Goal: Check status

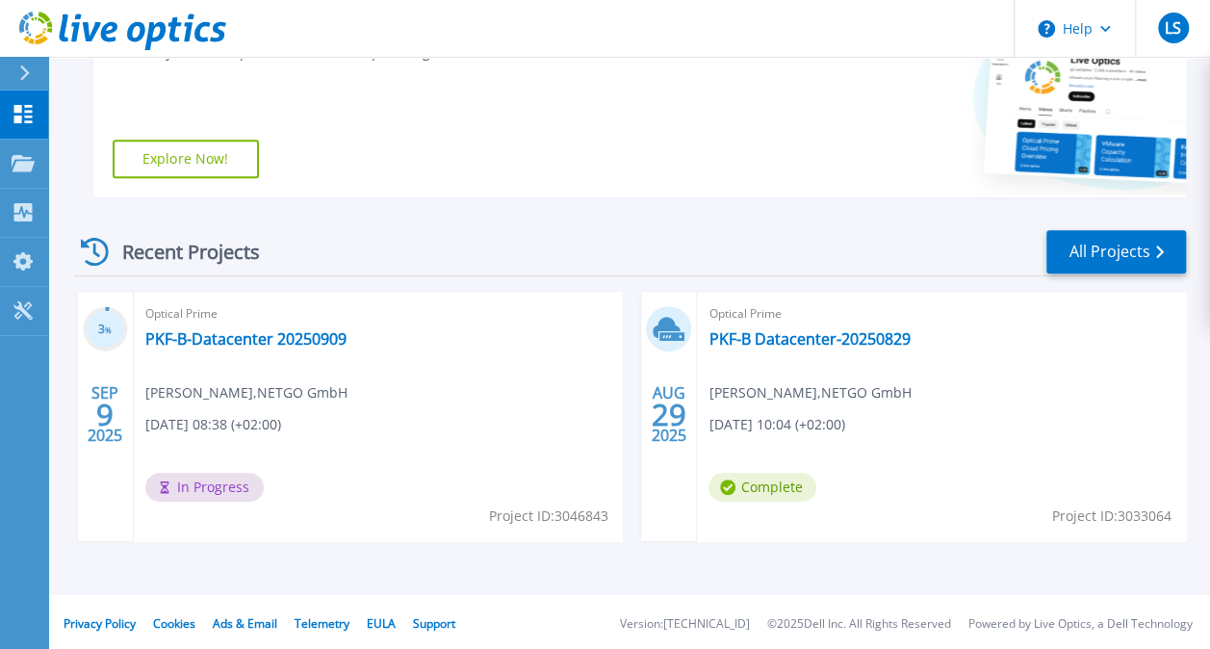
scroll to position [385, 0]
click at [240, 337] on link "PKF-B-Datacenter 20250909" at bounding box center [245, 337] width 201 height 19
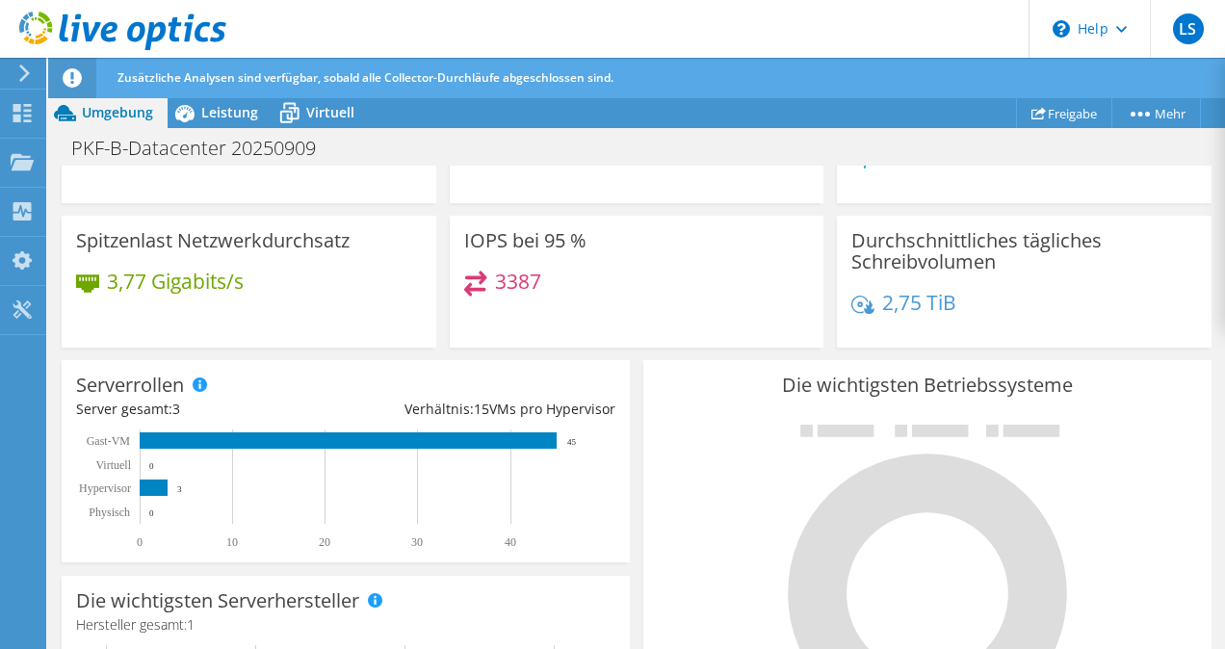
scroll to position [96, 0]
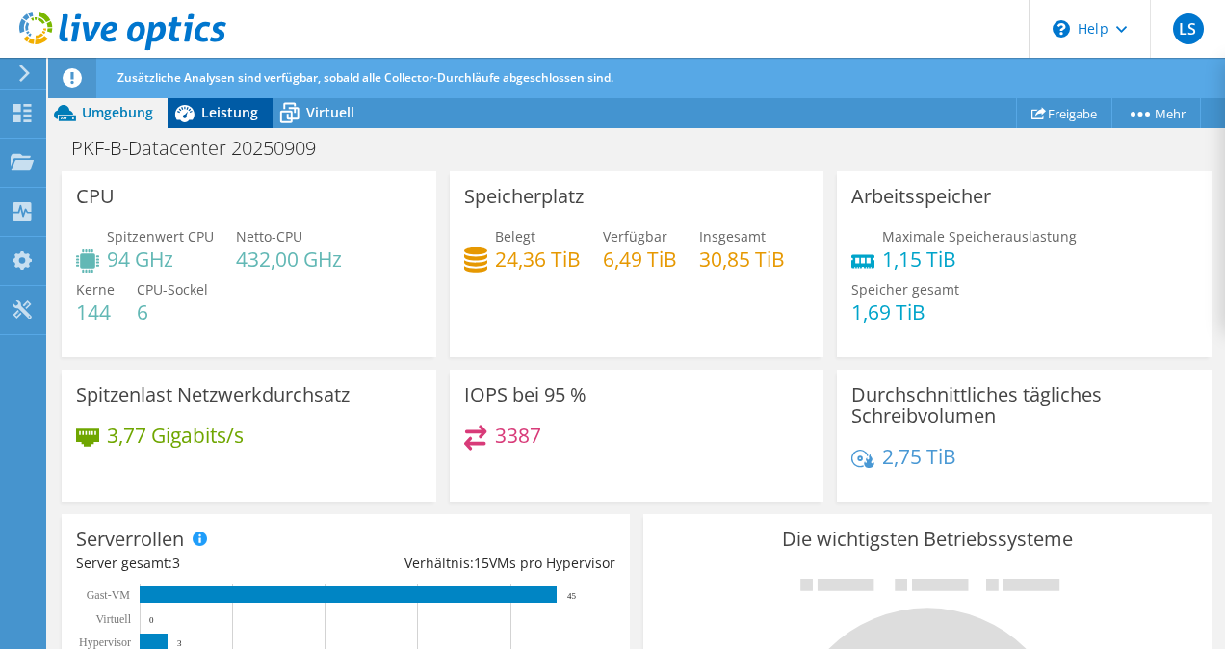
click at [217, 104] on span "Leistung" at bounding box center [229, 112] width 57 height 18
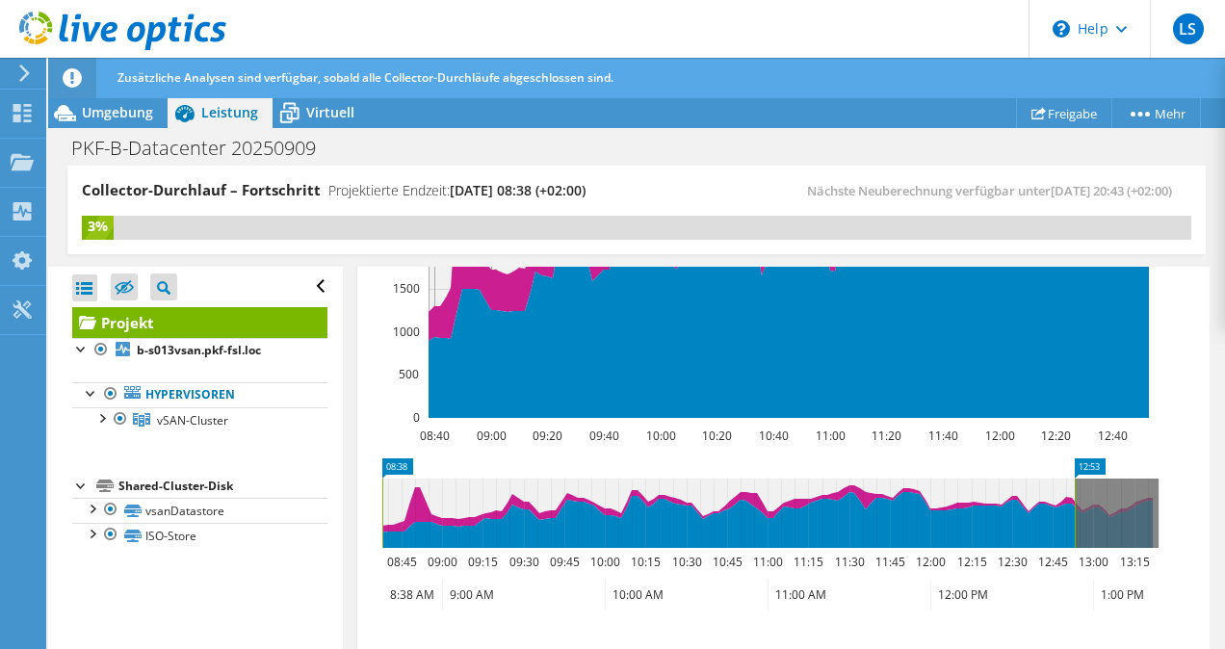
scroll to position [963, 0]
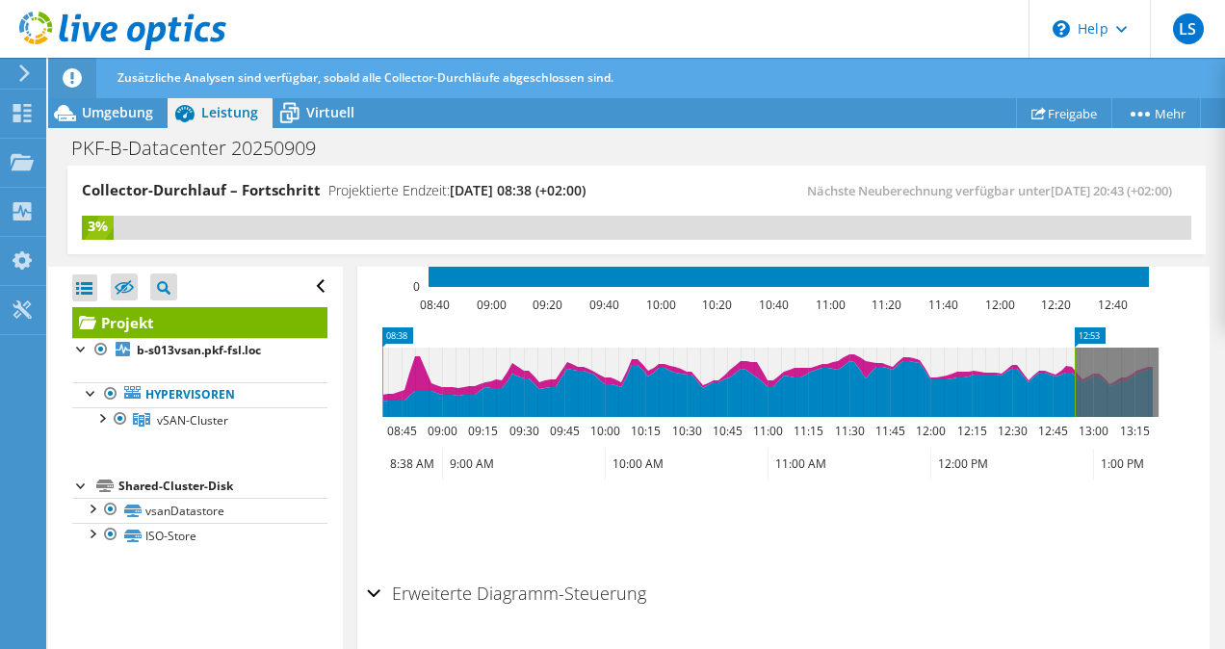
click at [1106, 374] on icon at bounding box center [770, 382] width 776 height 69
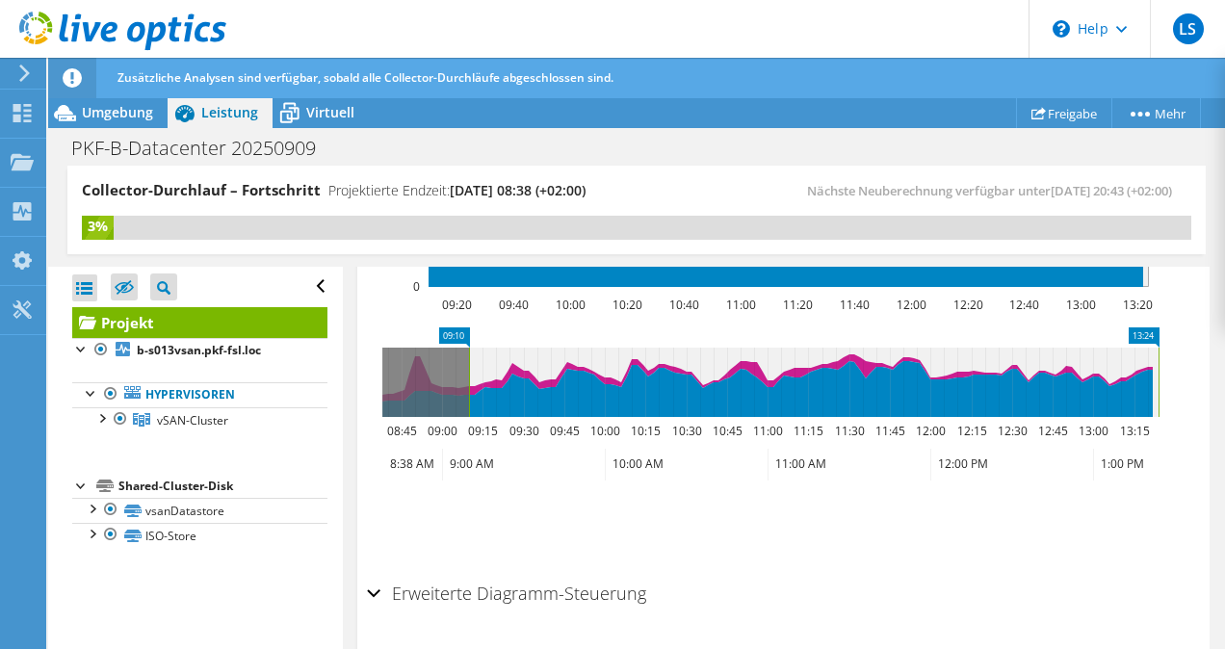
click at [1055, 522] on ul "Zoom speichern" at bounding box center [779, 520] width 824 height 55
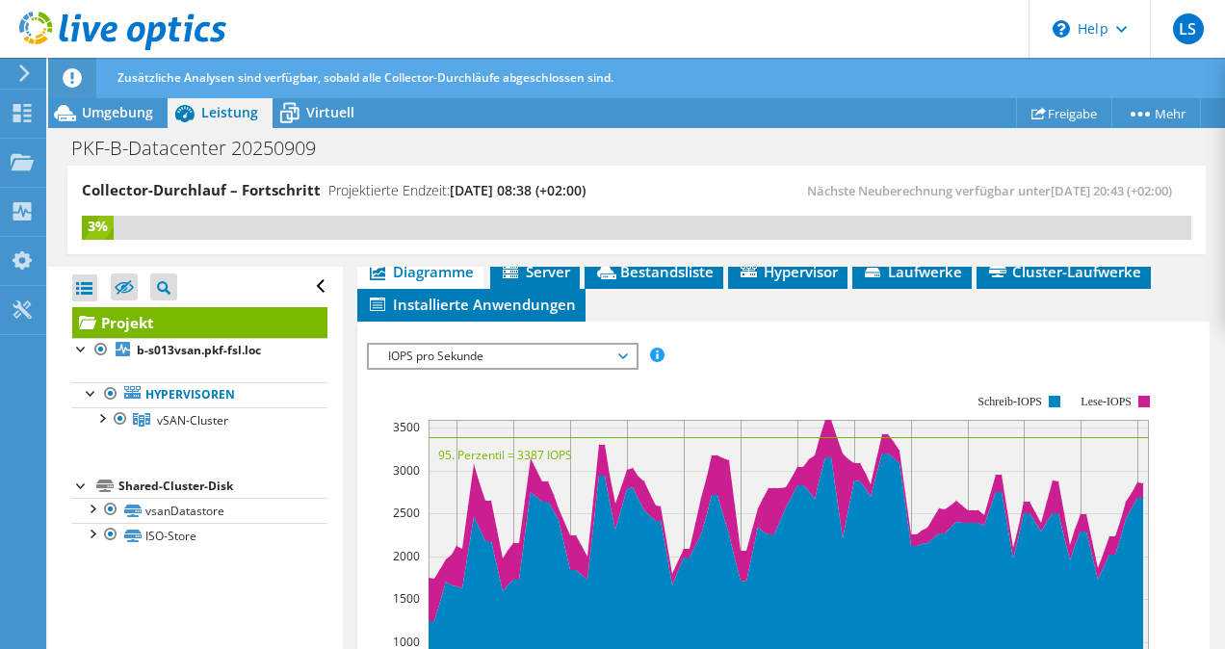
scroll to position [481, 0]
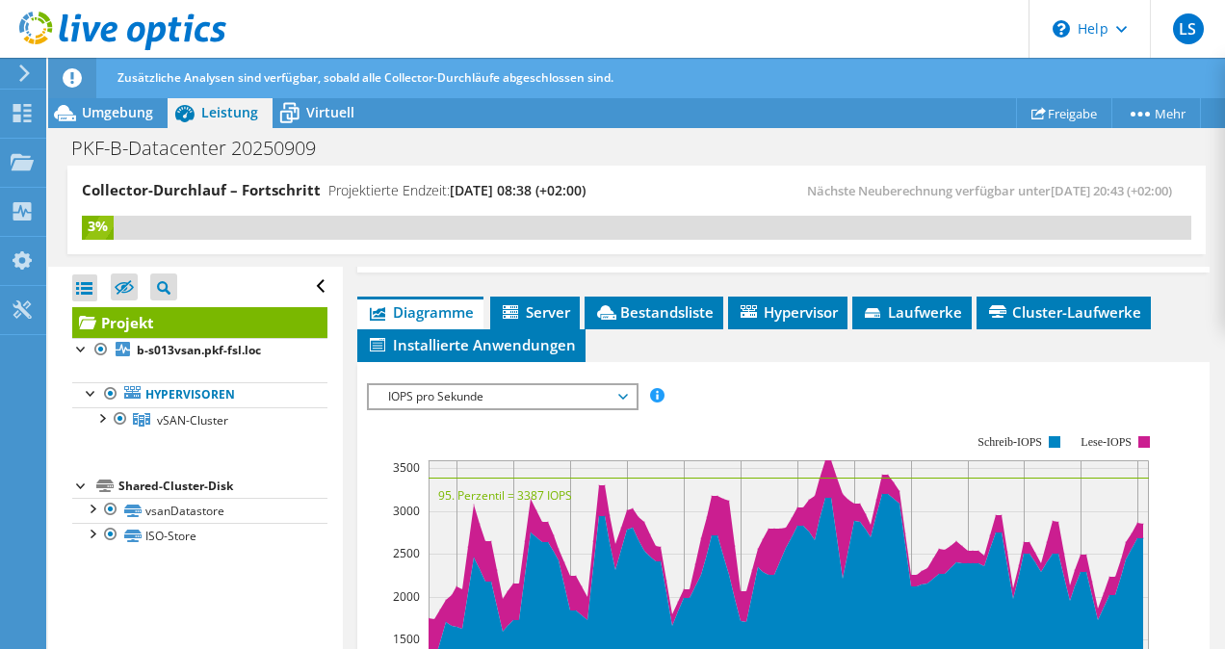
click at [223, 112] on span "Leistung" at bounding box center [229, 112] width 57 height 18
click at [330, 112] on span "Virtuell" at bounding box center [330, 112] width 48 height 18
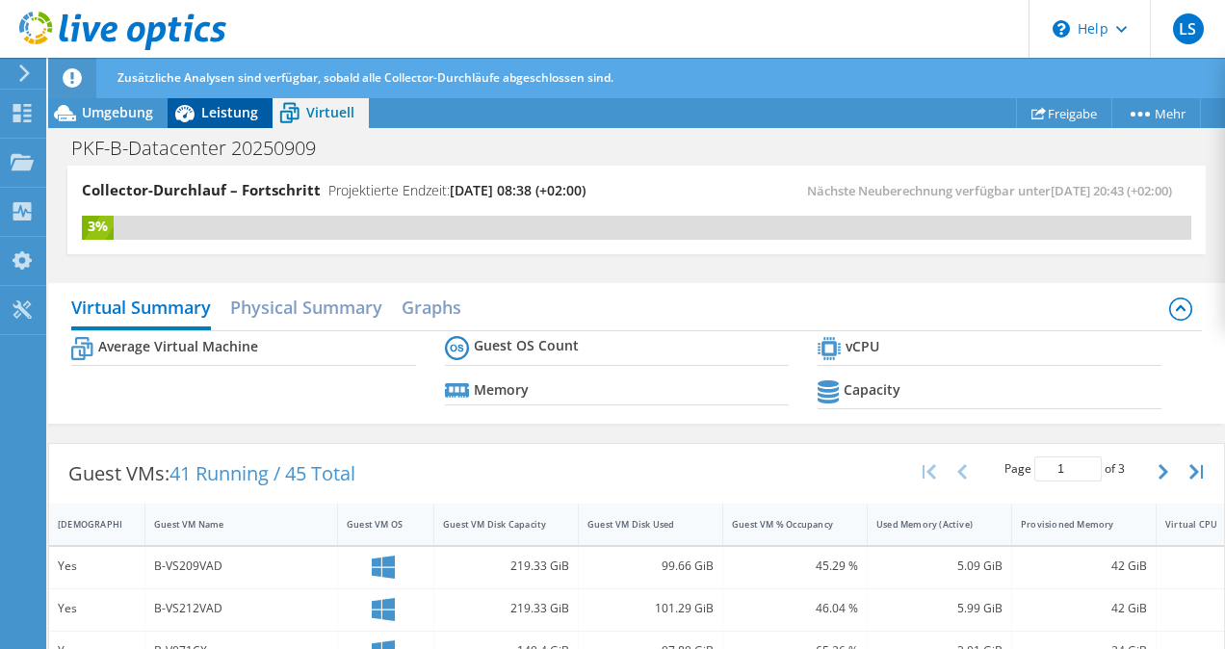
click at [227, 110] on span "Leistung" at bounding box center [229, 112] width 57 height 18
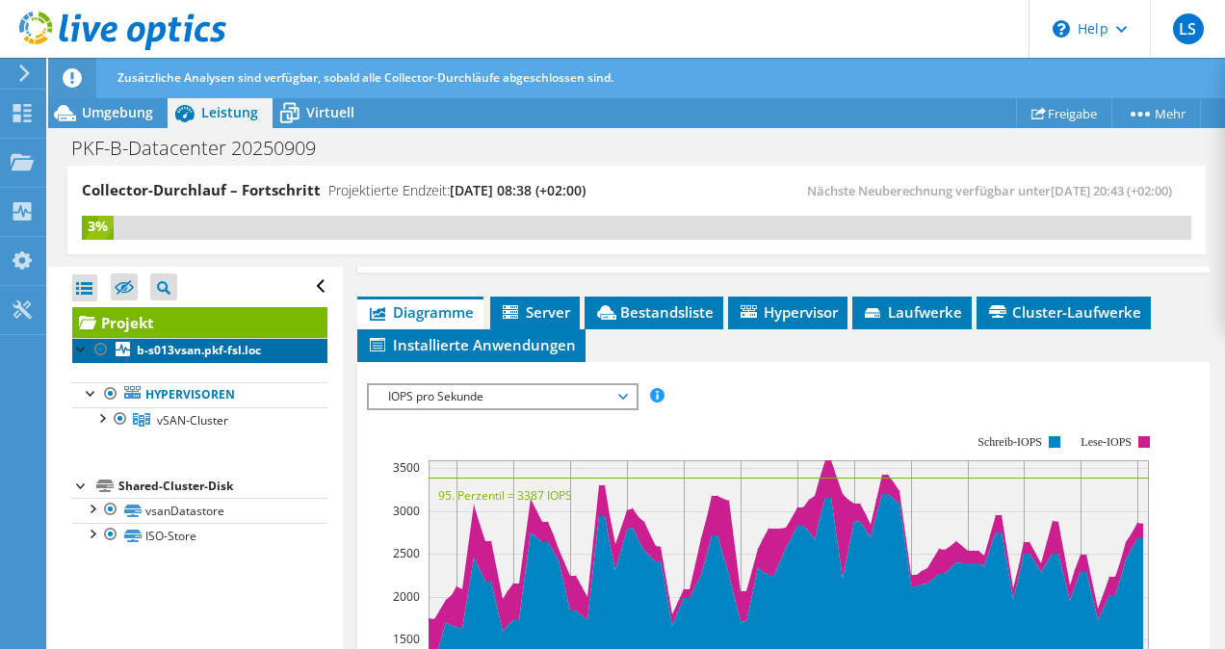
click at [184, 347] on b "b-s013vsan.pkf-fsl.loc" at bounding box center [199, 350] width 124 height 16
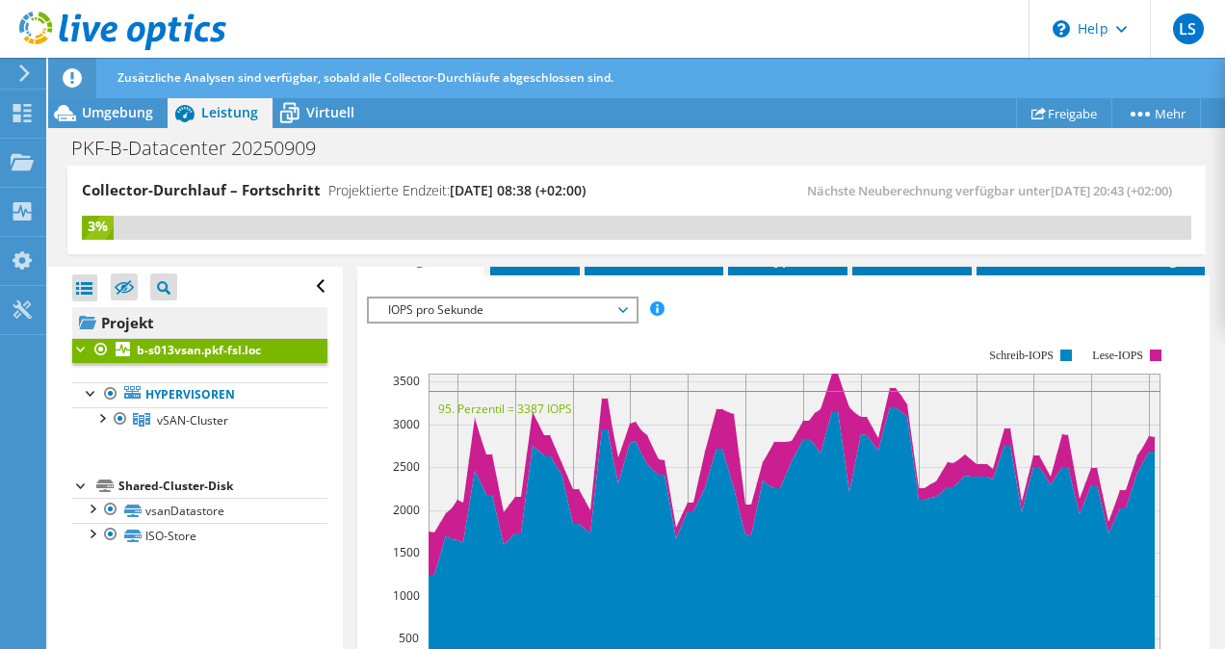
scroll to position [0, 0]
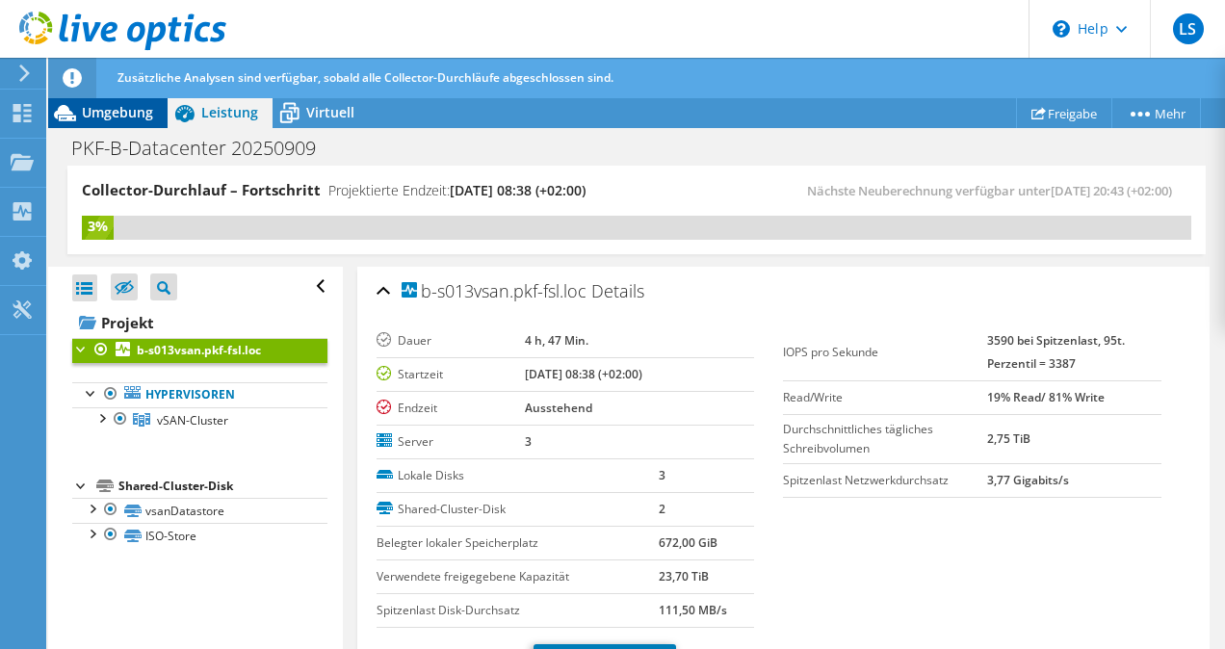
click at [139, 117] on span "Umgebung" at bounding box center [117, 112] width 71 height 18
